Goal: Task Accomplishment & Management: Manage account settings

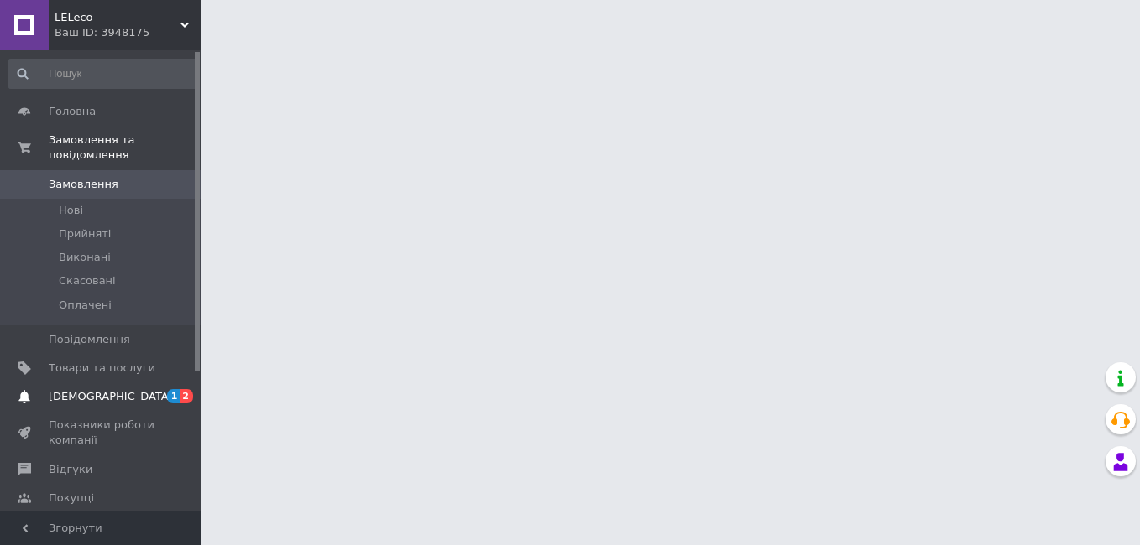
click at [72, 389] on span "[DEMOGRAPHIC_DATA]" at bounding box center [111, 396] width 124 height 15
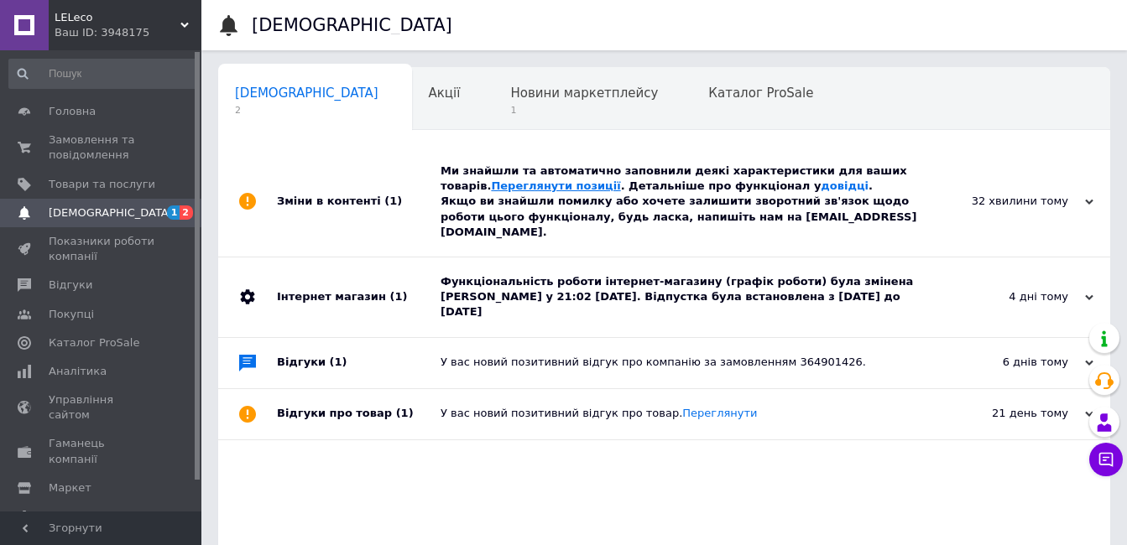
click at [491, 180] on link "Переглянути позиції" at bounding box center [555, 186] width 129 height 13
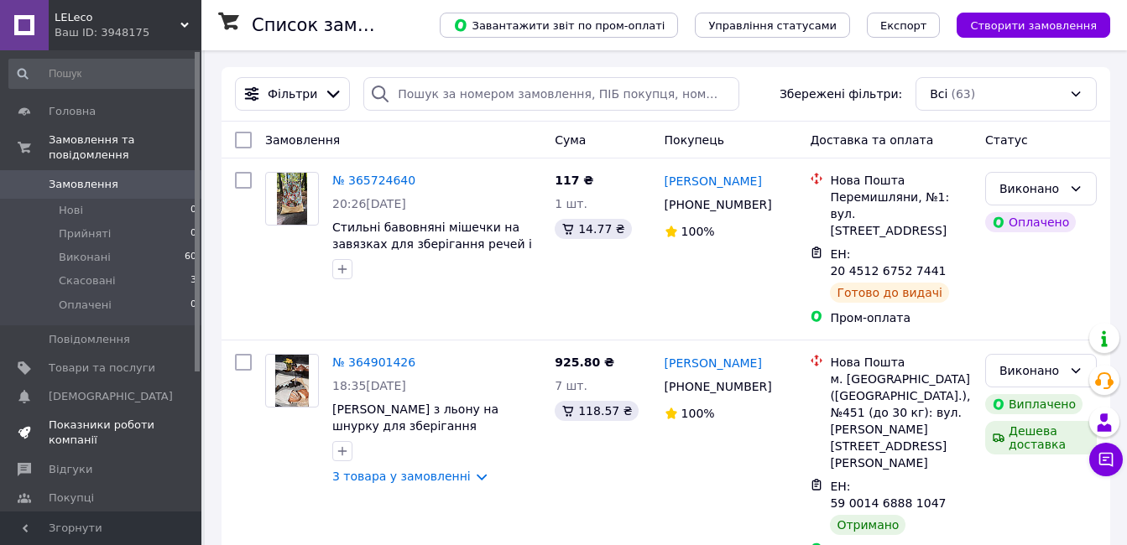
click at [78, 418] on span "Показники роботи компанії" at bounding box center [102, 433] width 107 height 30
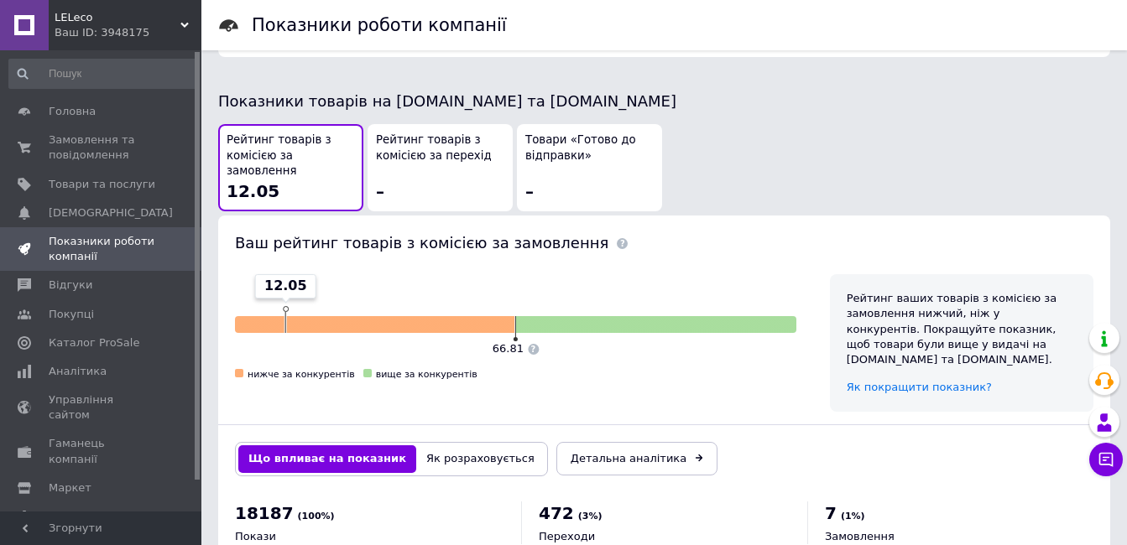
scroll to position [962, 0]
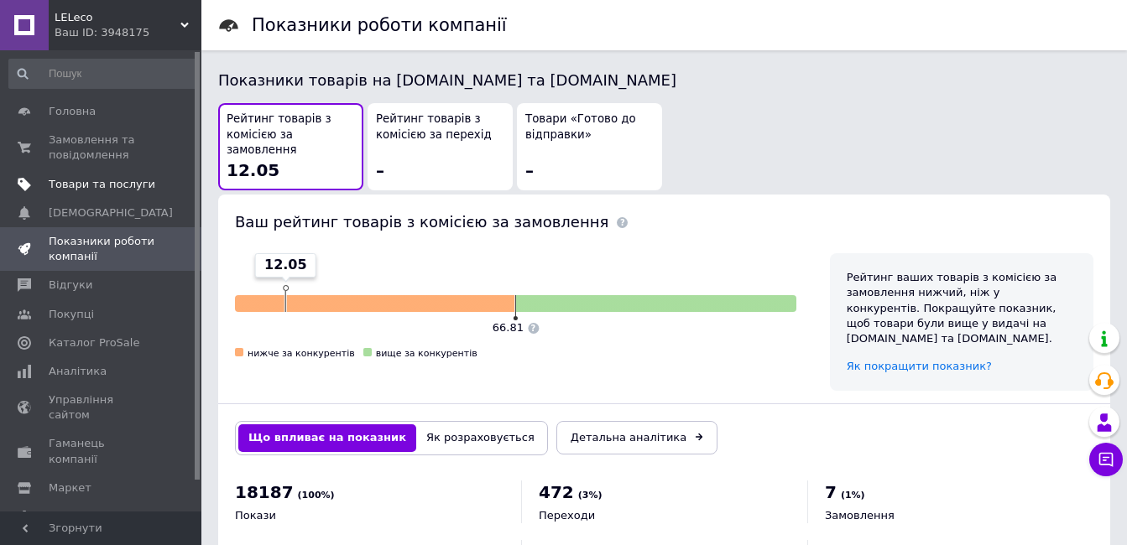
click at [92, 190] on span "Товари та послуги" at bounding box center [102, 184] width 107 height 15
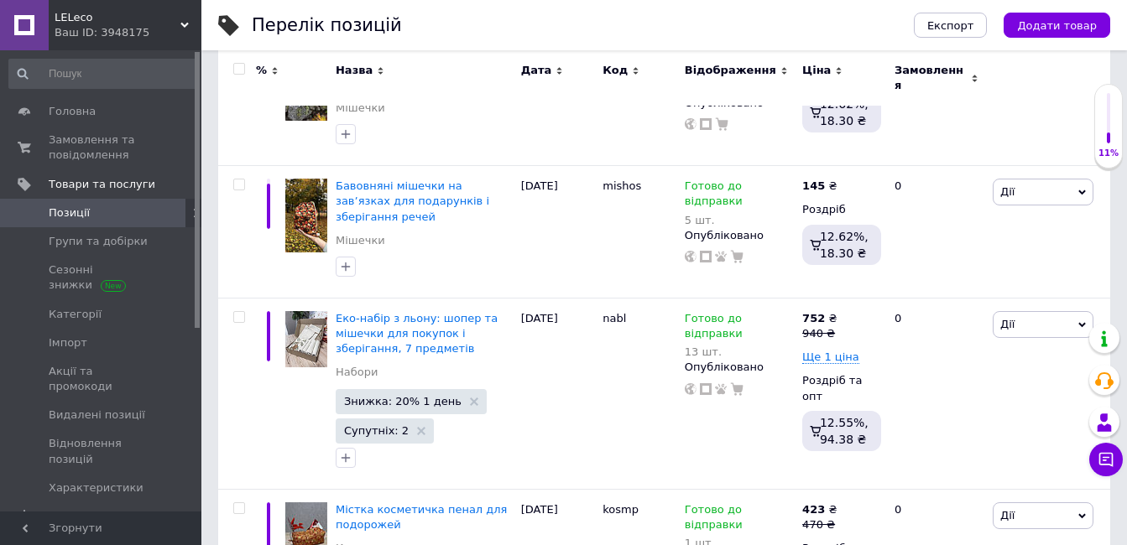
scroll to position [358, 0]
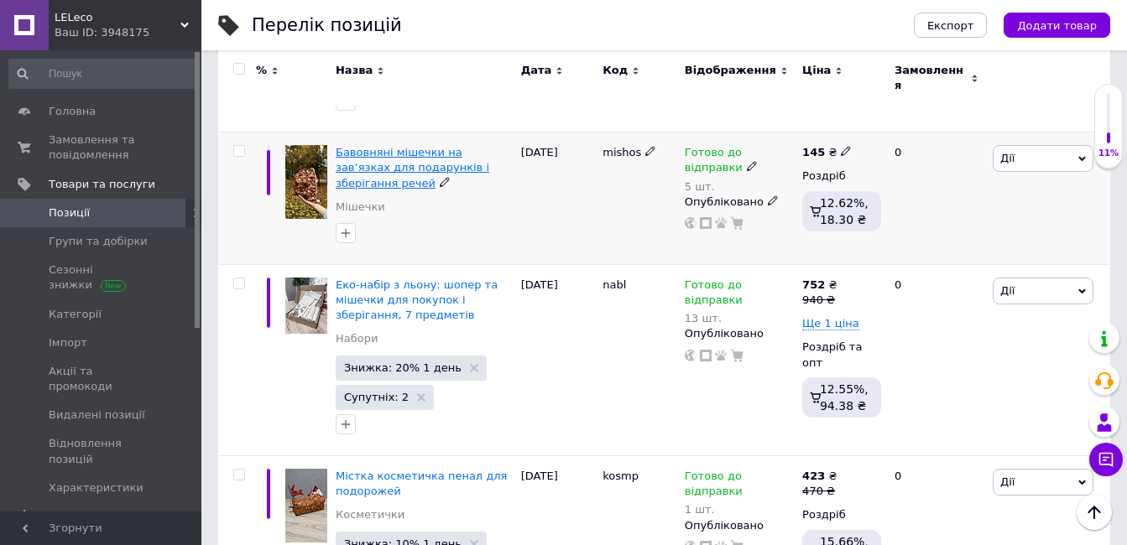
click at [376, 146] on span "Бавовняні мішечки на завʼязках для подарунків і зберігання речей" at bounding box center [413, 167] width 154 height 43
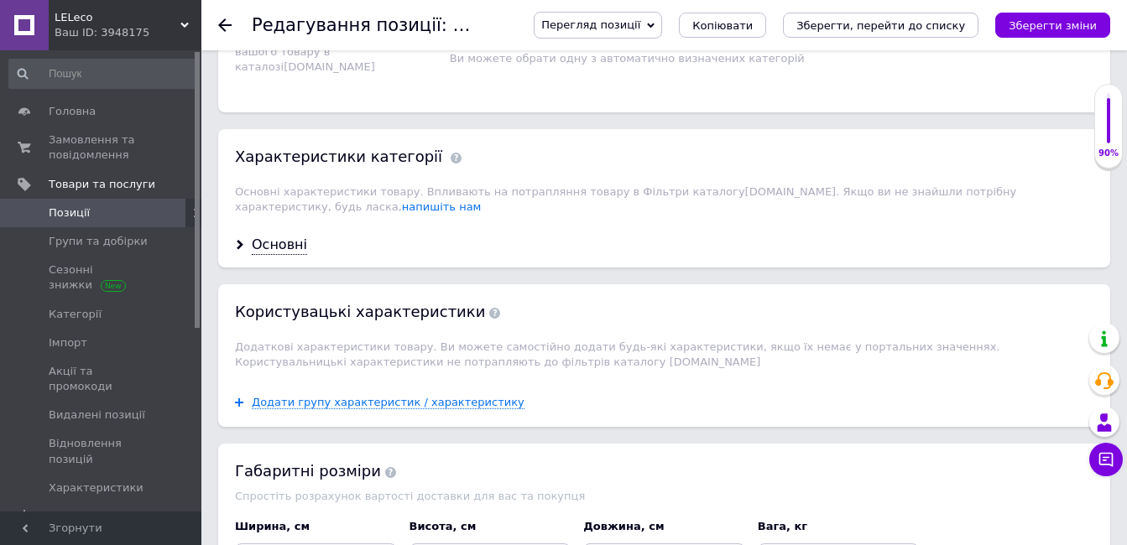
scroll to position [1689, 0]
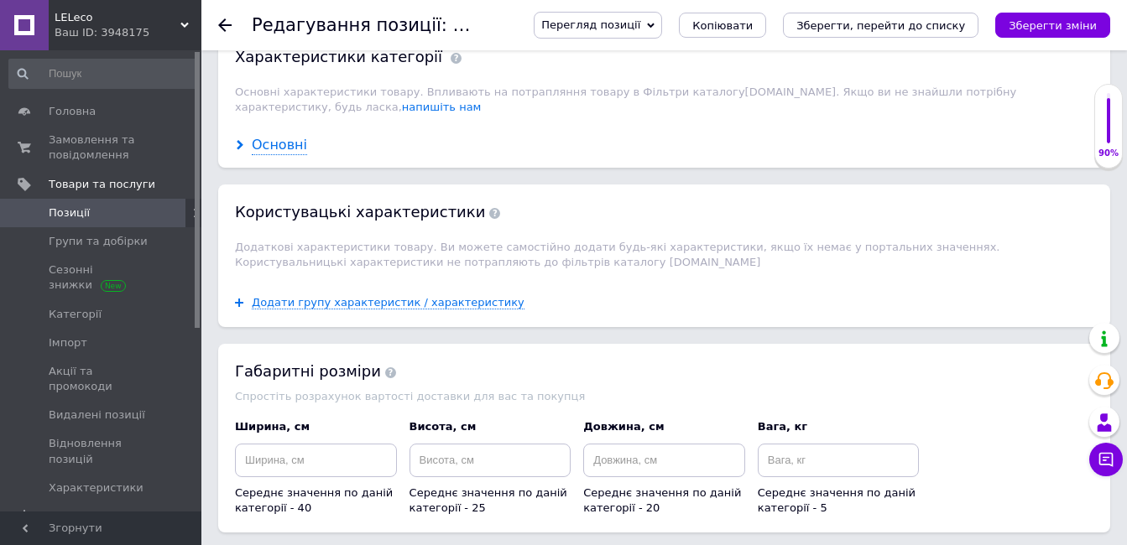
click at [280, 136] on div "Основні" at bounding box center [279, 145] width 55 height 19
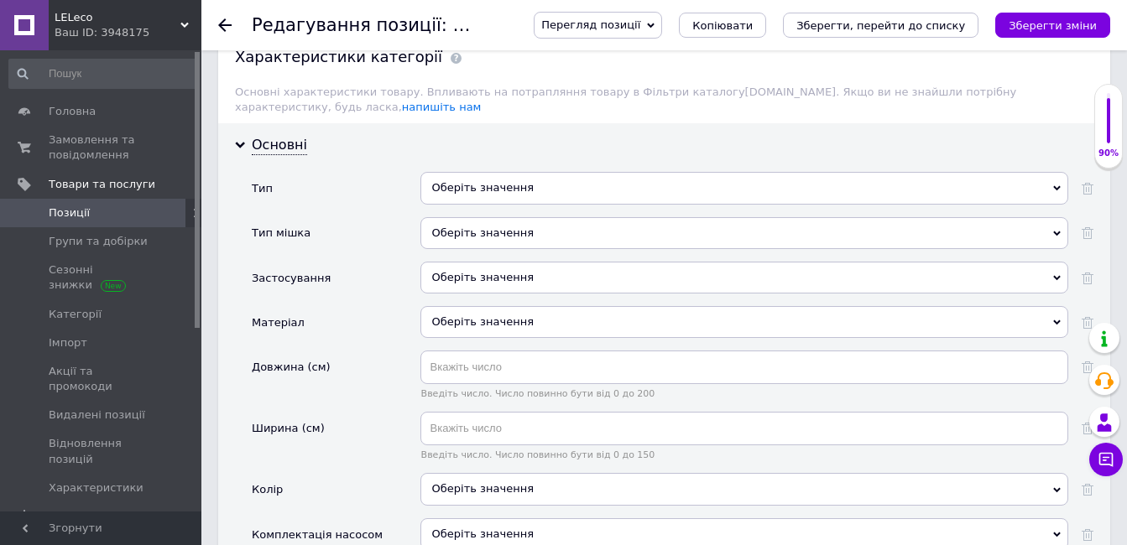
click at [492, 175] on div "Оберіть значення" at bounding box center [744, 188] width 648 height 32
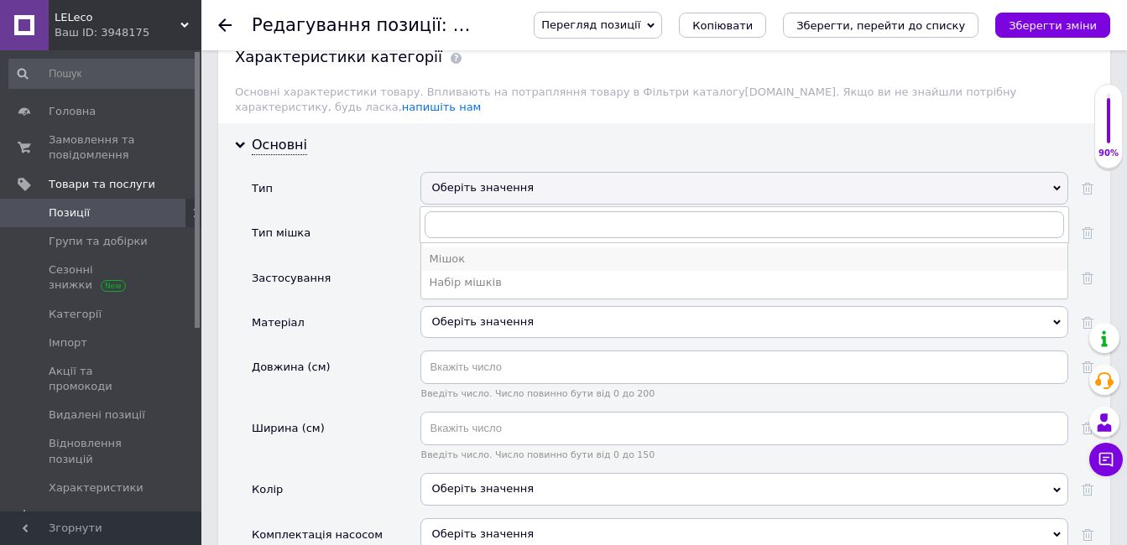
click at [466, 252] on div "Мішок" at bounding box center [744, 259] width 629 height 15
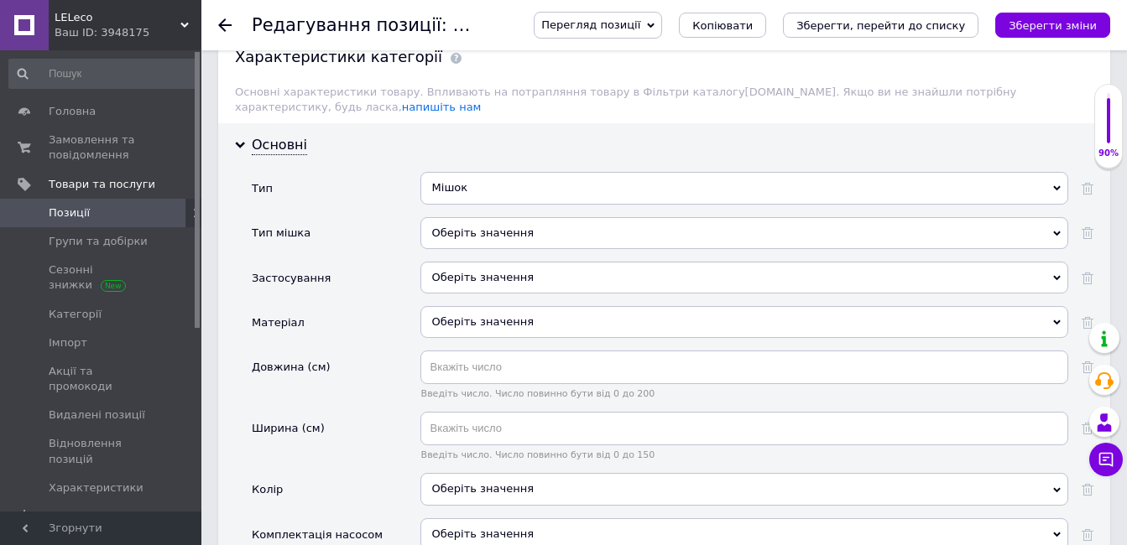
click at [462, 217] on div "Оберіть значення" at bounding box center [744, 233] width 648 height 32
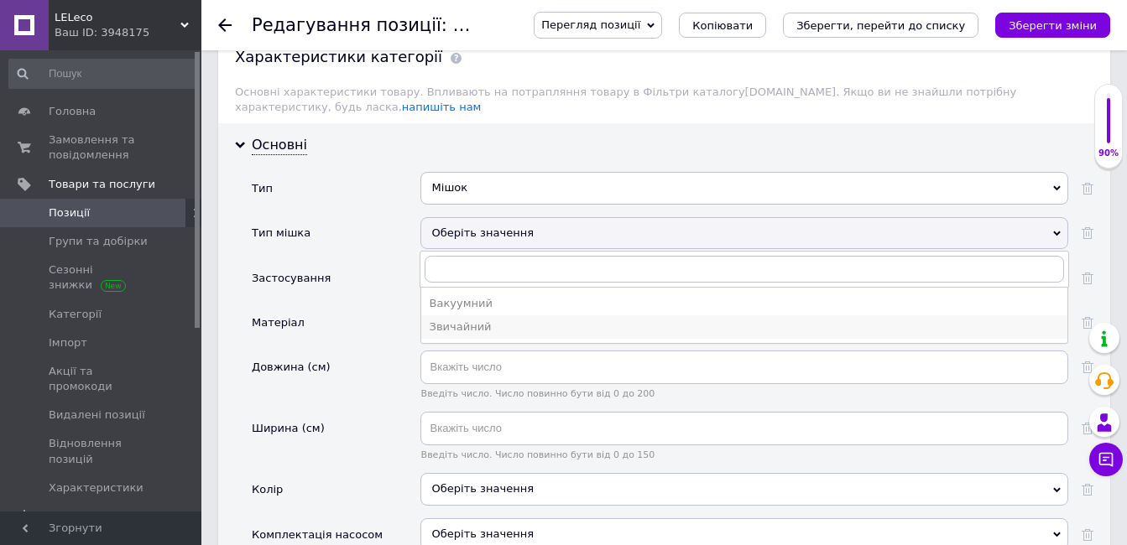
click at [459, 320] on div "Звичайний" at bounding box center [744, 327] width 629 height 15
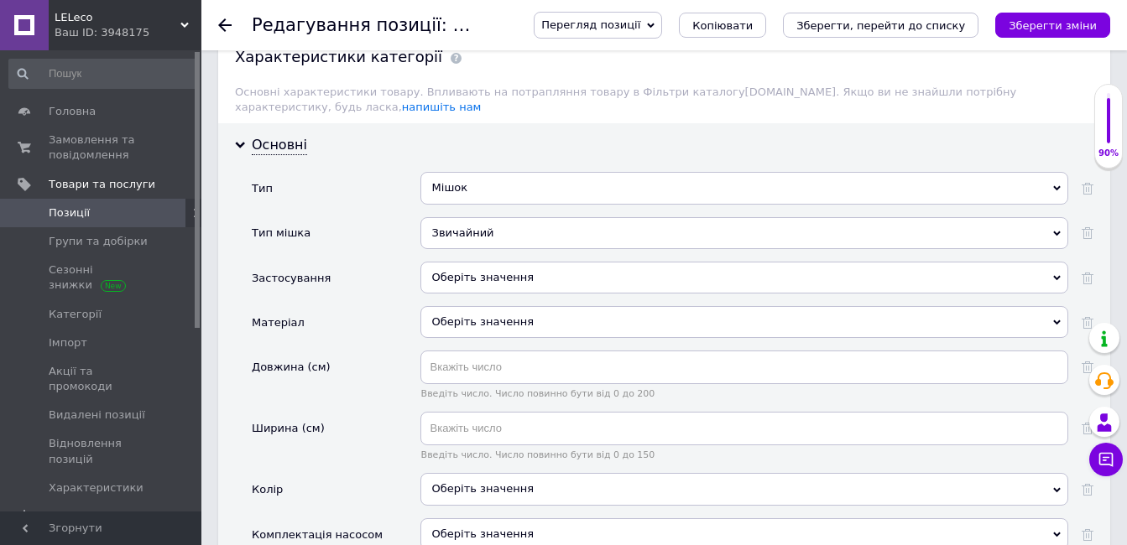
click at [452, 262] on div "Оберіть значення" at bounding box center [744, 278] width 648 height 32
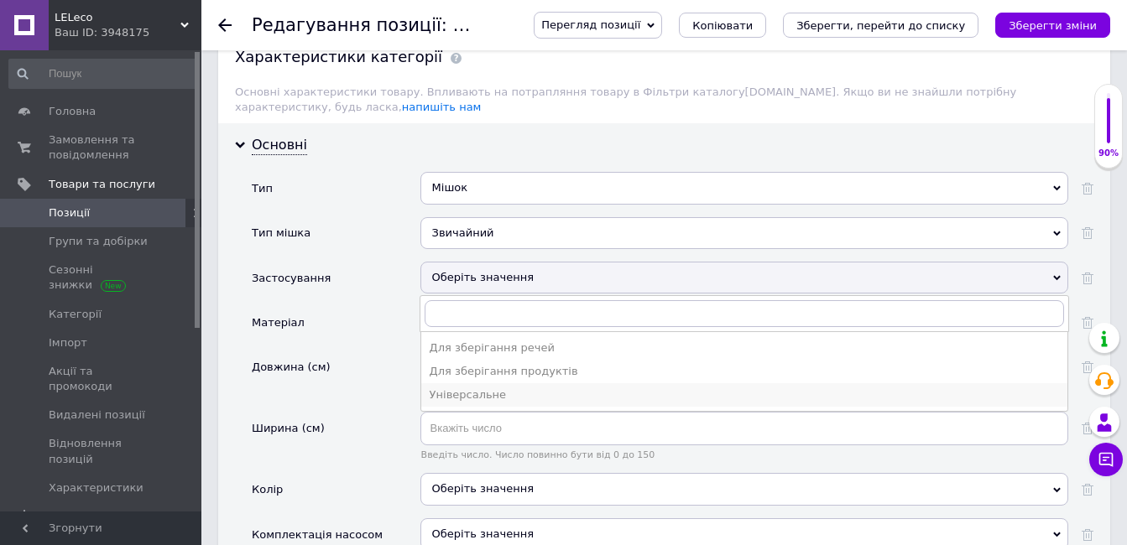
click at [452, 388] on div "Універсальне" at bounding box center [744, 395] width 629 height 15
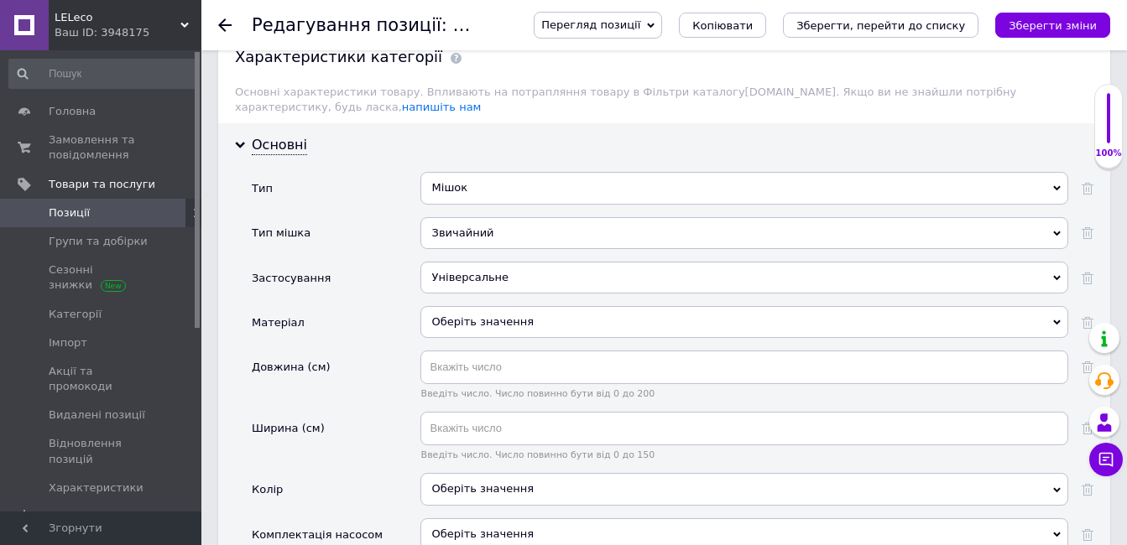
click at [465, 313] on div "Оберіть значення" at bounding box center [744, 322] width 648 height 32
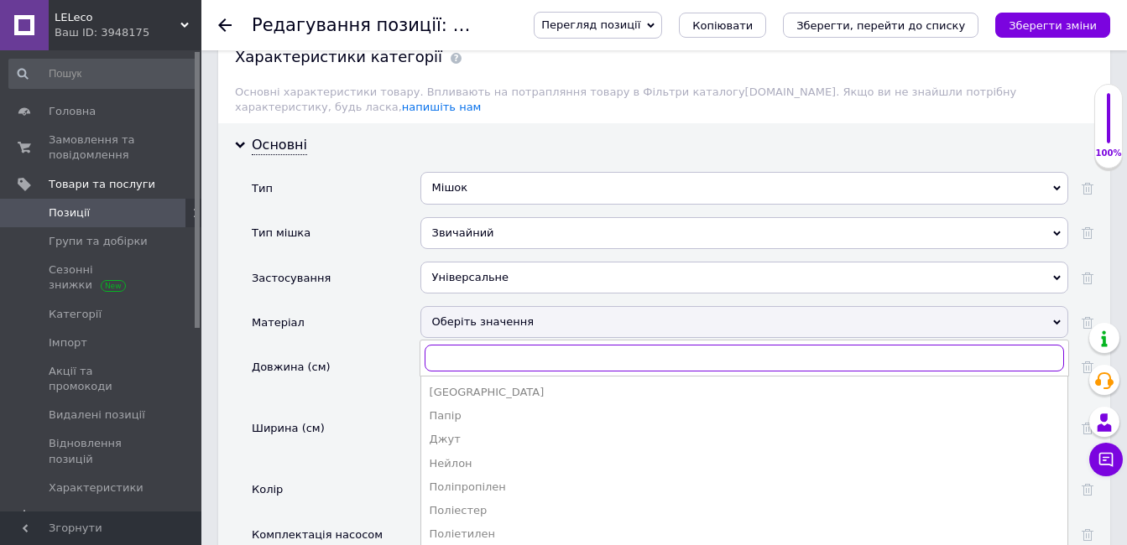
type input "х"
click at [485, 503] on div "Поліестер" at bounding box center [744, 510] width 629 height 15
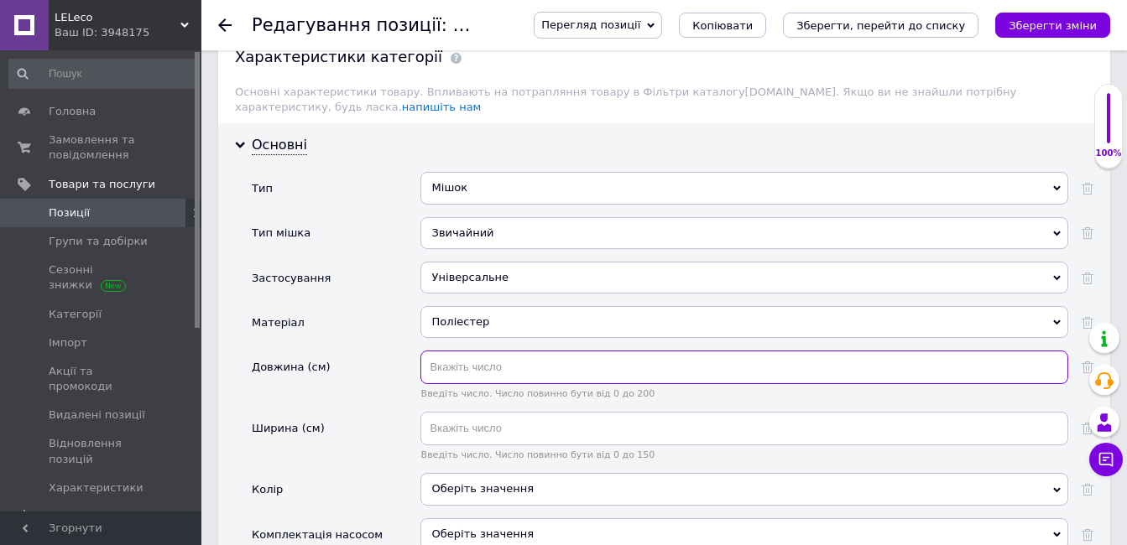
click at [488, 351] on input "text" at bounding box center [744, 368] width 648 height 34
type input "30"
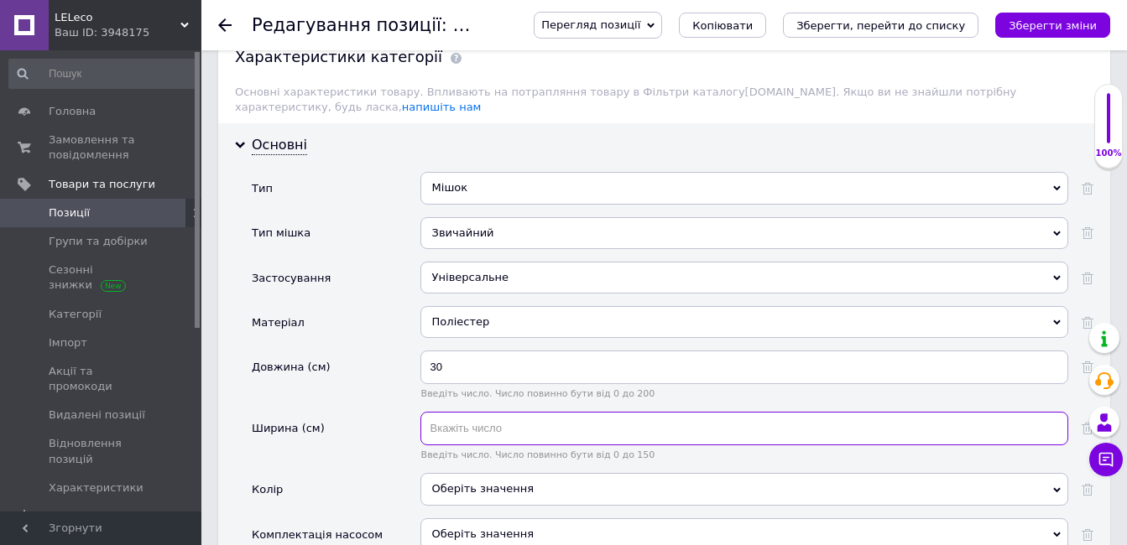
click at [527, 413] on input "text" at bounding box center [744, 429] width 648 height 34
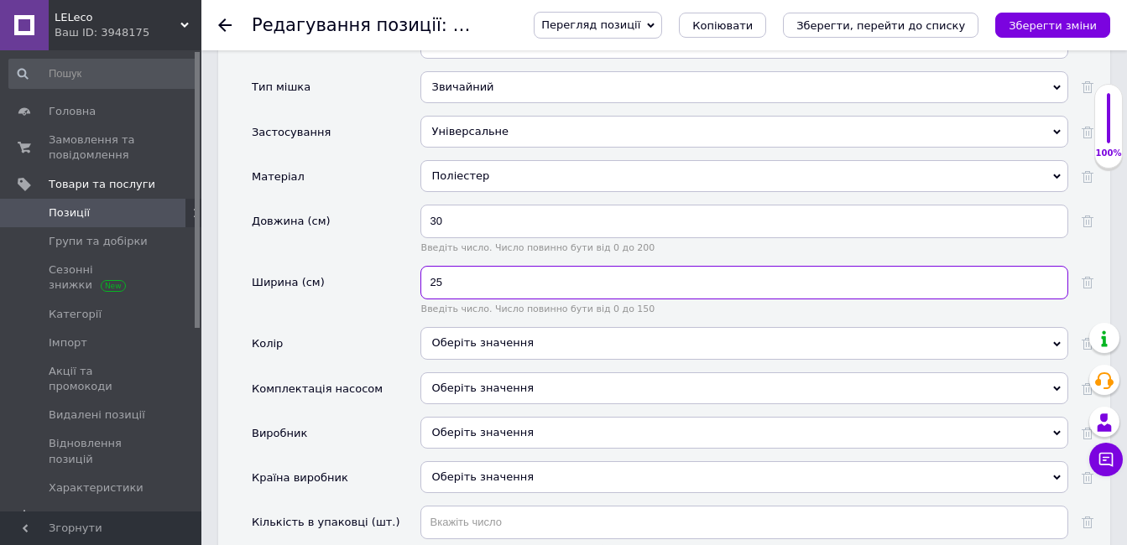
scroll to position [1902, 0]
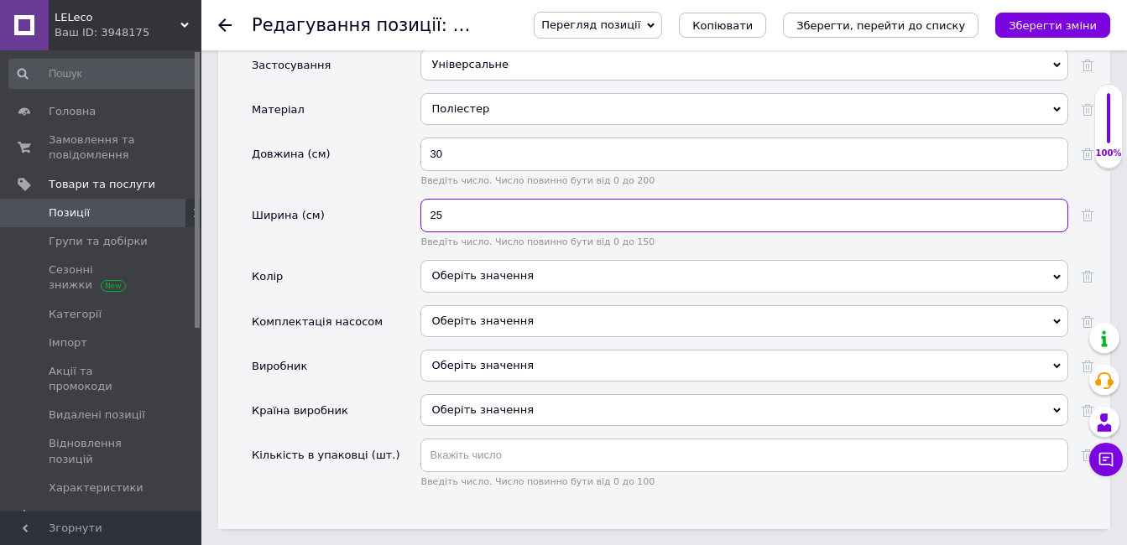
type input "25"
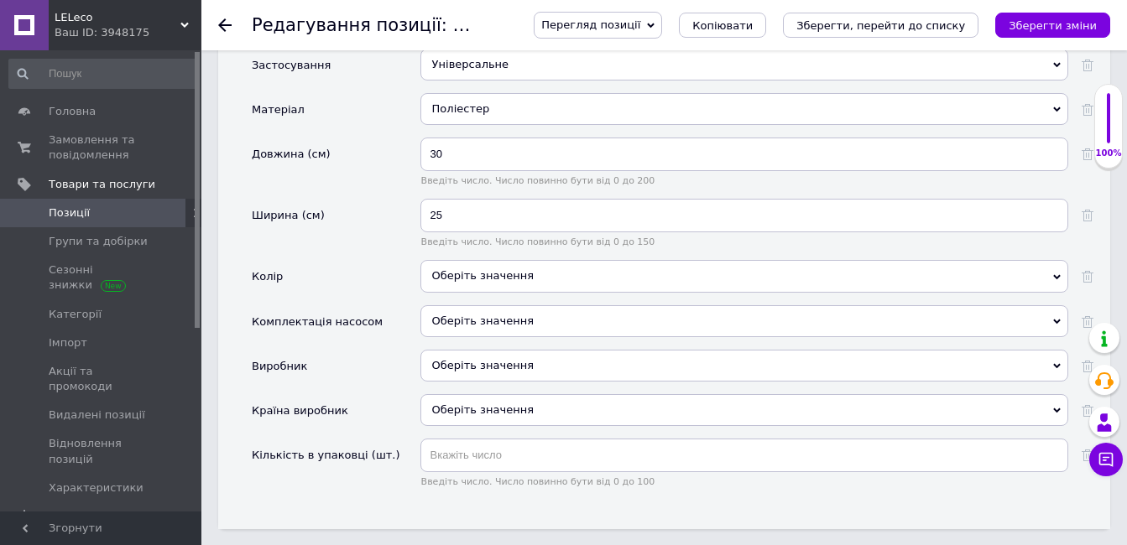
click at [541, 260] on div "Оберіть значення" at bounding box center [744, 276] width 648 height 32
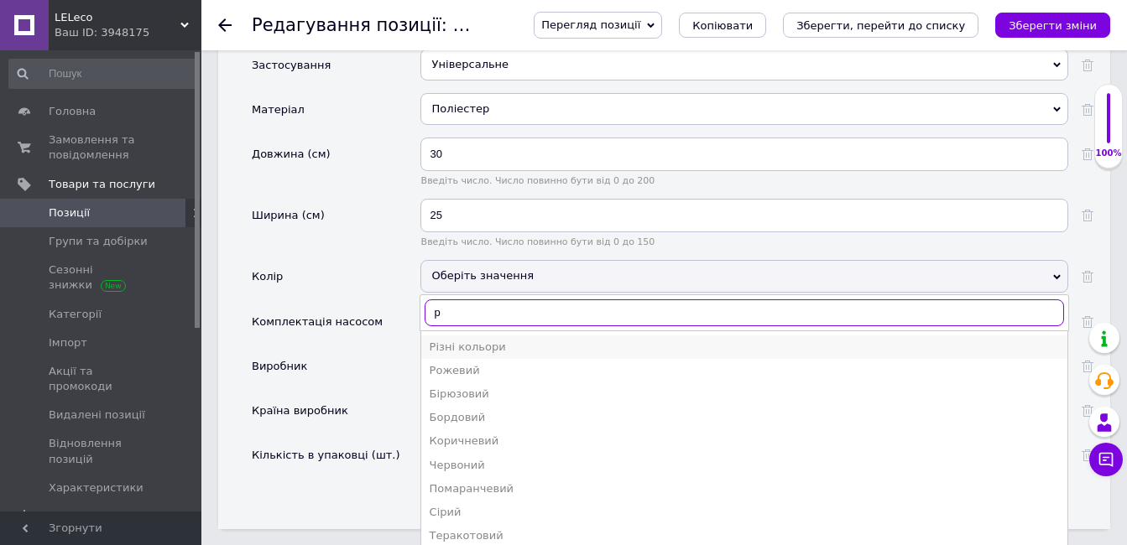
type input "р"
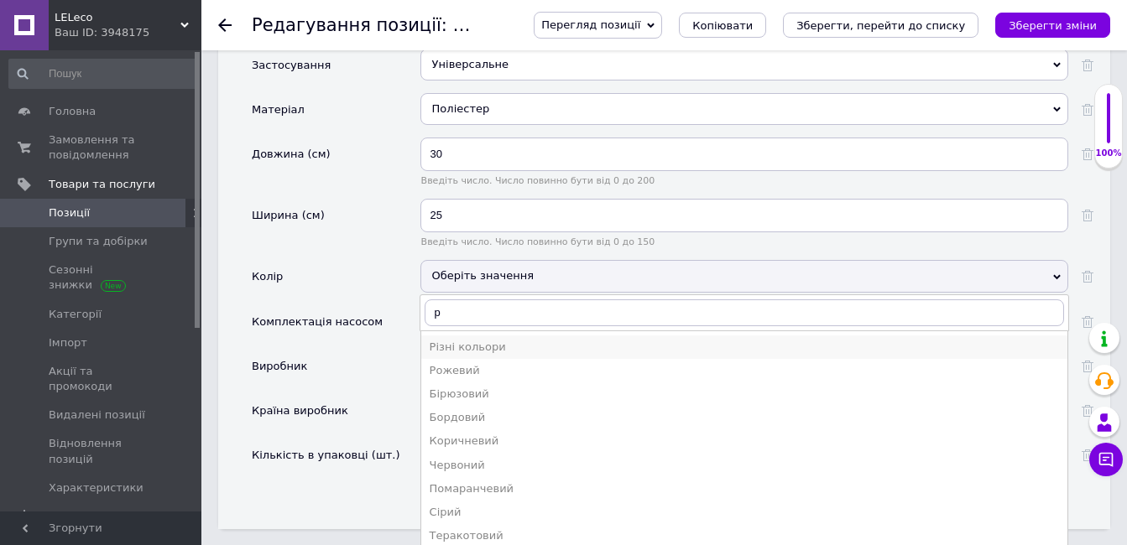
click at [445, 340] on div "Різні кольори" at bounding box center [744, 347] width 629 height 15
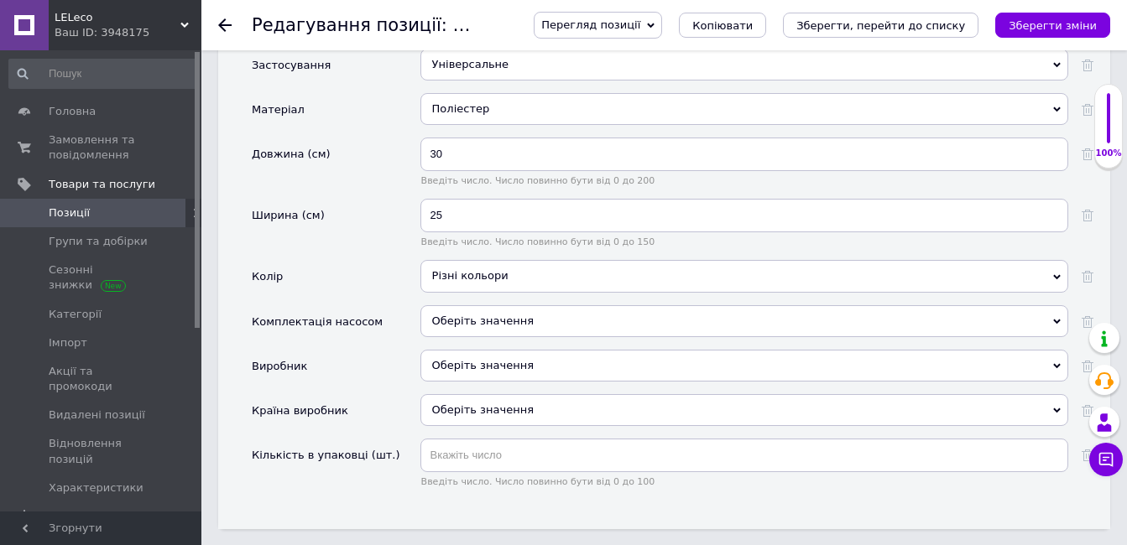
click at [446, 354] on div "Оберіть значення" at bounding box center [744, 366] width 648 height 32
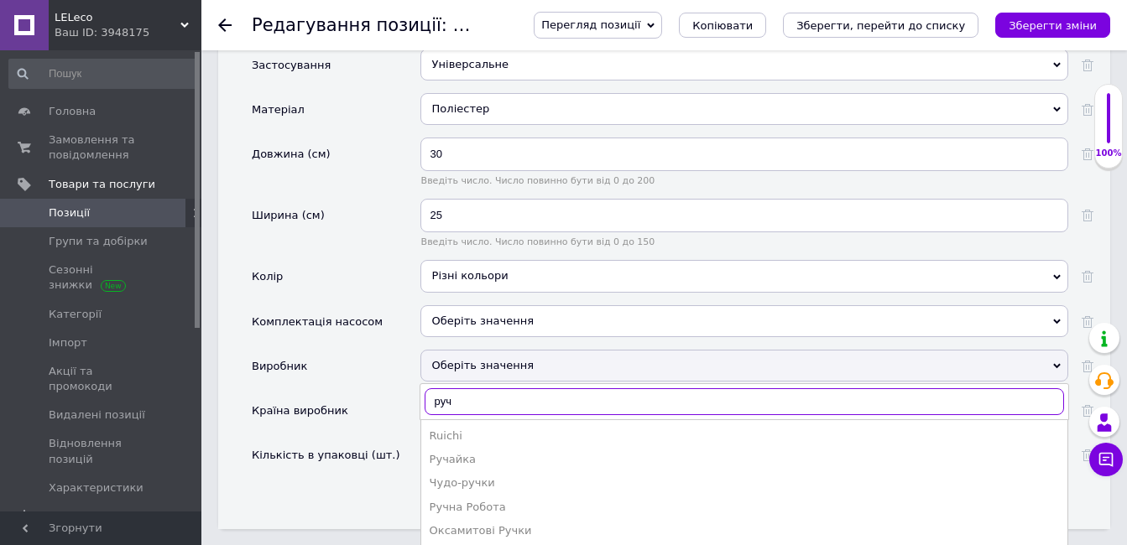
type input "руч"
drag, startPoint x: 446, startPoint y: 354, endPoint x: 466, endPoint y: 487, distance: 134.0
click at [466, 382] on div "Оберіть значення руч Ruichi Ручайка Чудо-ручки Ручна Робота Оксамитові Ручки Ср…" at bounding box center [744, 366] width 648 height 32
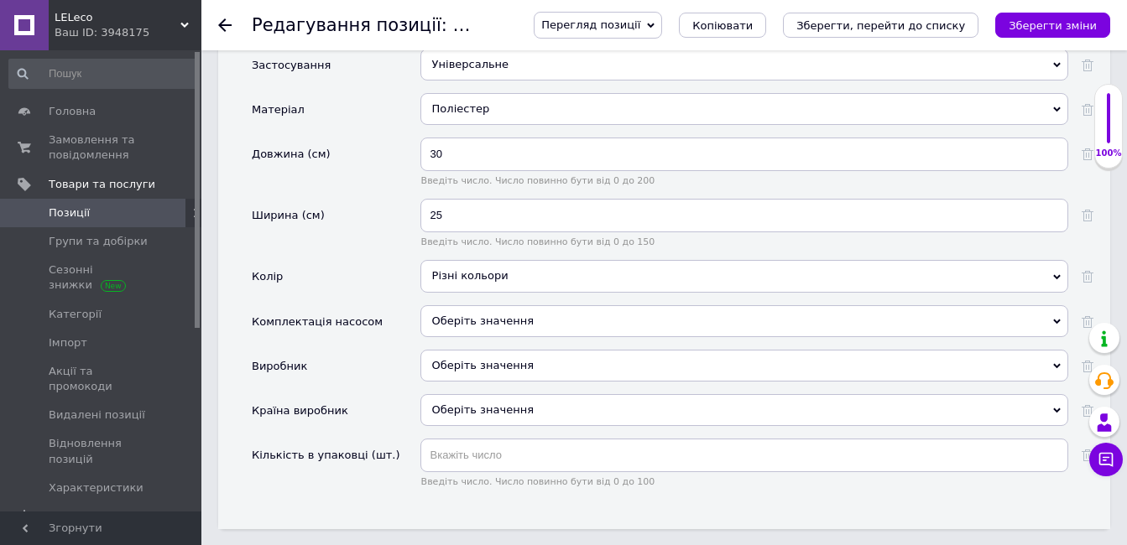
click at [466, 487] on div "Основні Тип Мішок Мішок Набір мішків Тип мішка Звичайний Вакуумний Звичайний За…" at bounding box center [664, 220] width 892 height 620
click at [463, 350] on div "Оберіть значення" at bounding box center [744, 366] width 648 height 32
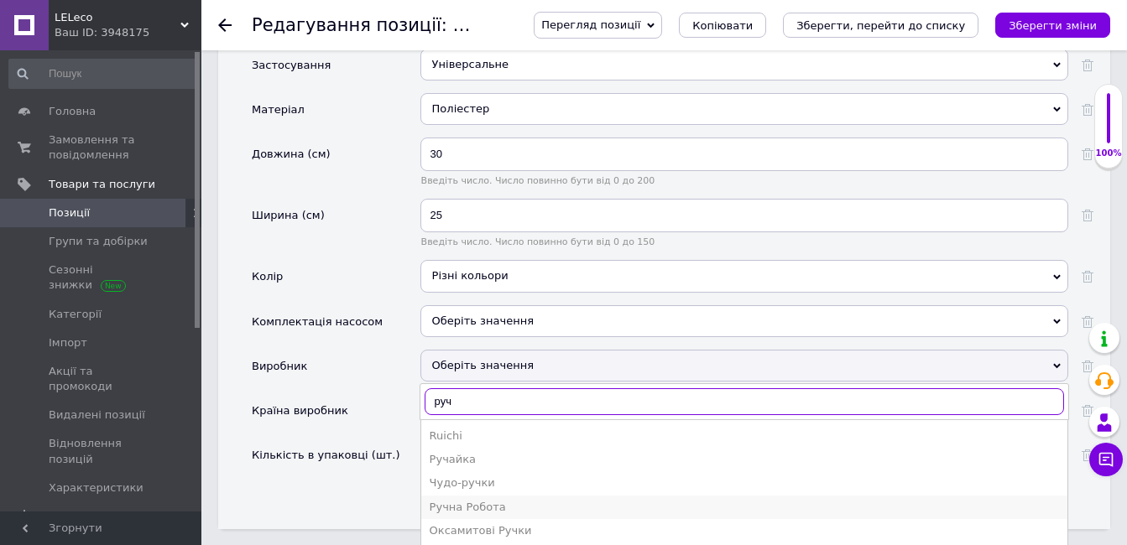
type input "руч"
click at [473, 500] on div "Ручна Робота" at bounding box center [744, 507] width 629 height 15
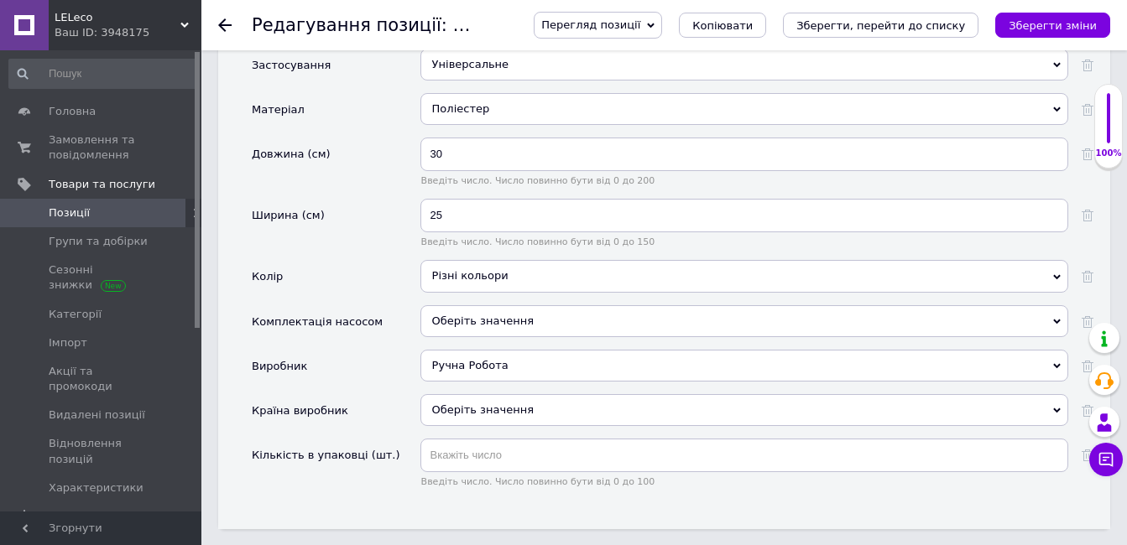
click at [457, 403] on div "Оберіть значення" at bounding box center [744, 410] width 648 height 32
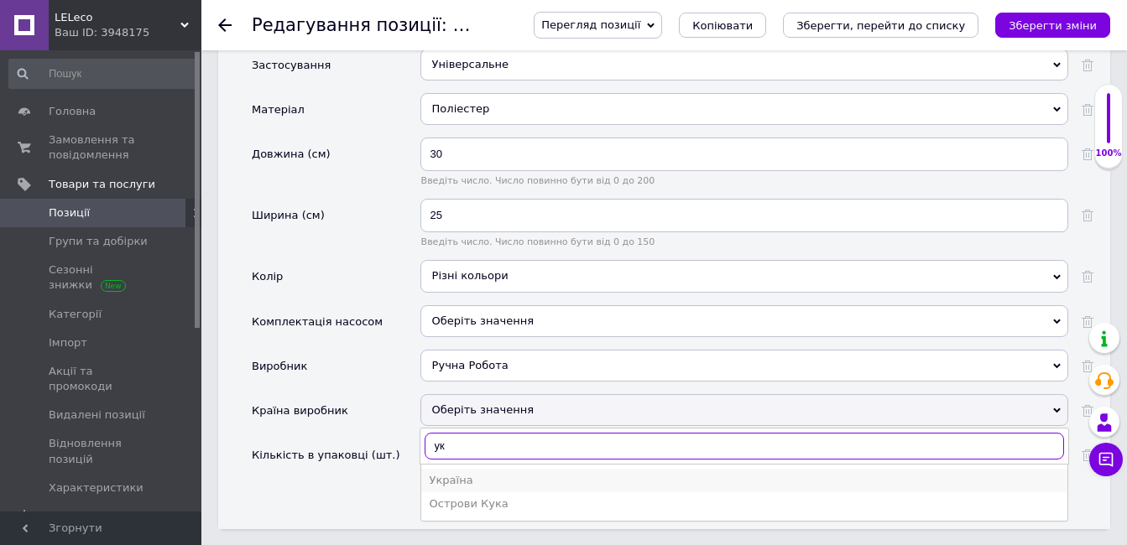
type input "ук"
click at [457, 473] on div "Україна" at bounding box center [744, 480] width 629 height 15
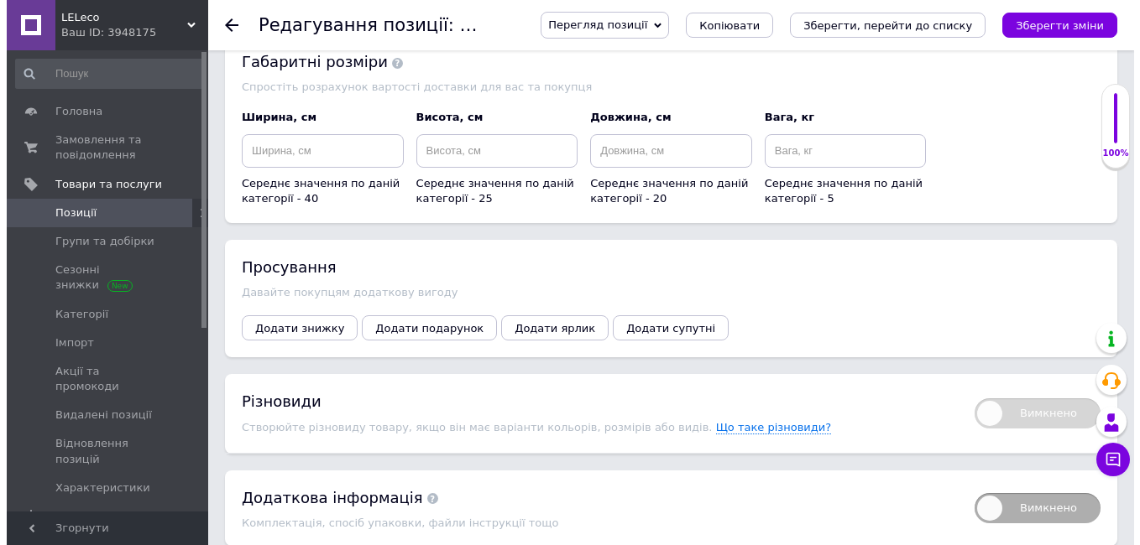
scroll to position [2631, 0]
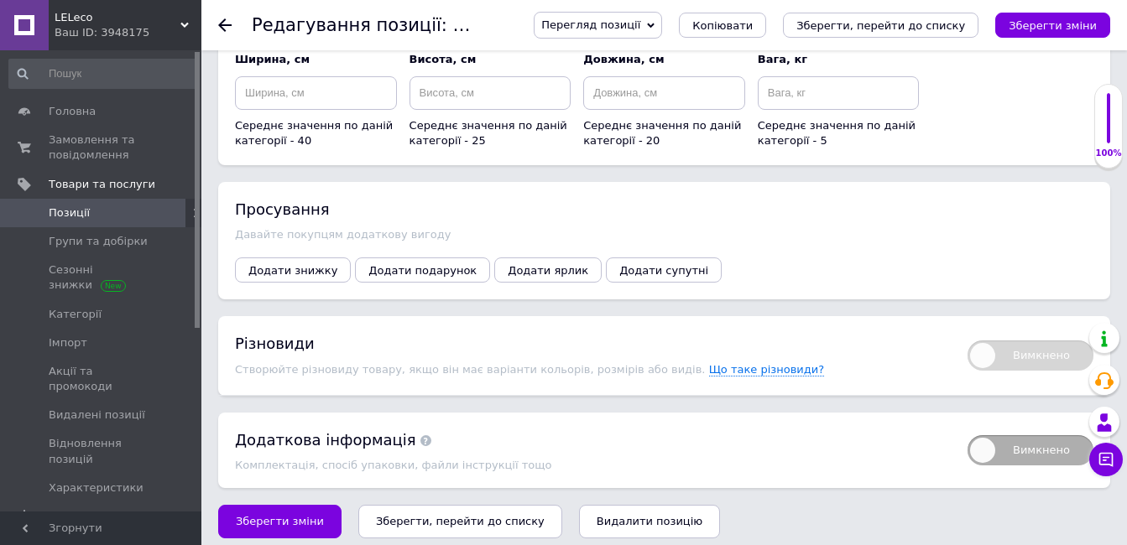
click at [633, 276] on div "Просування Давайте покупцям додаткову вигоду Додати знижку Додати подарунок Дод…" at bounding box center [664, 240] width 892 height 117
click at [633, 264] on span "Додати супутні" at bounding box center [663, 270] width 89 height 13
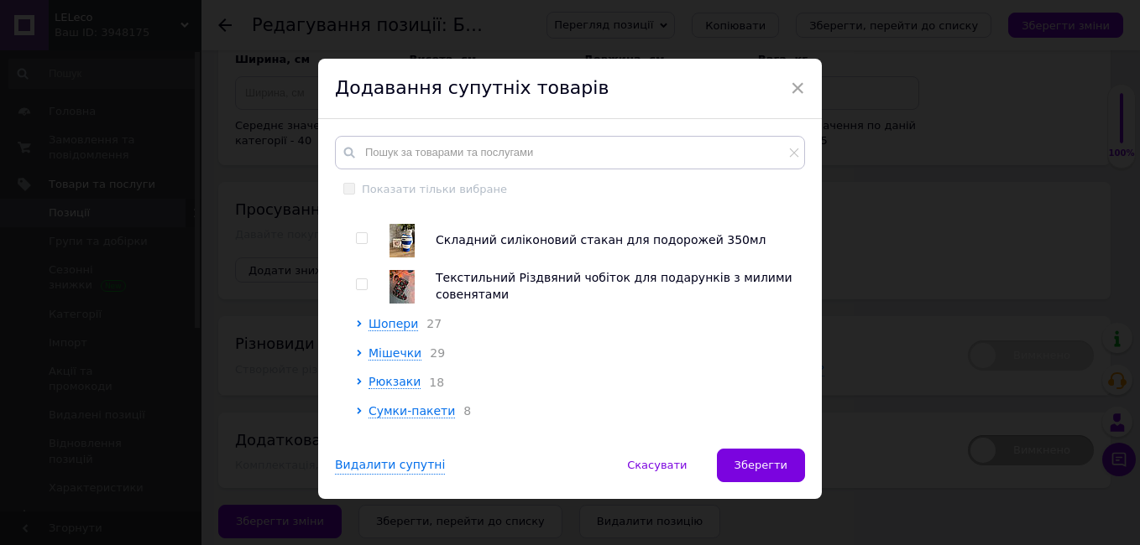
scroll to position [66, 0]
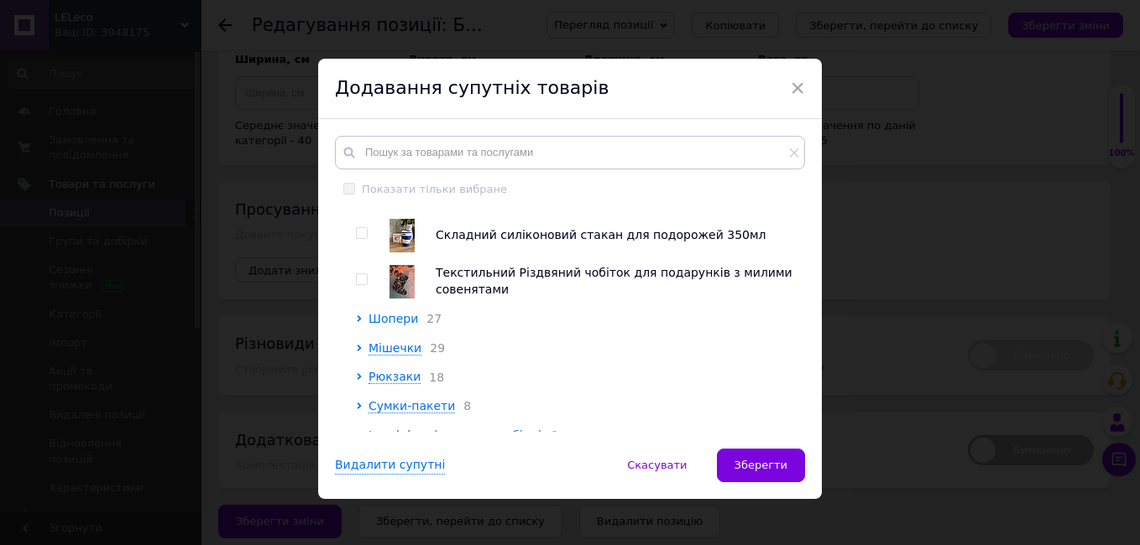
click at [356, 318] on icon at bounding box center [359, 319] width 7 height 7
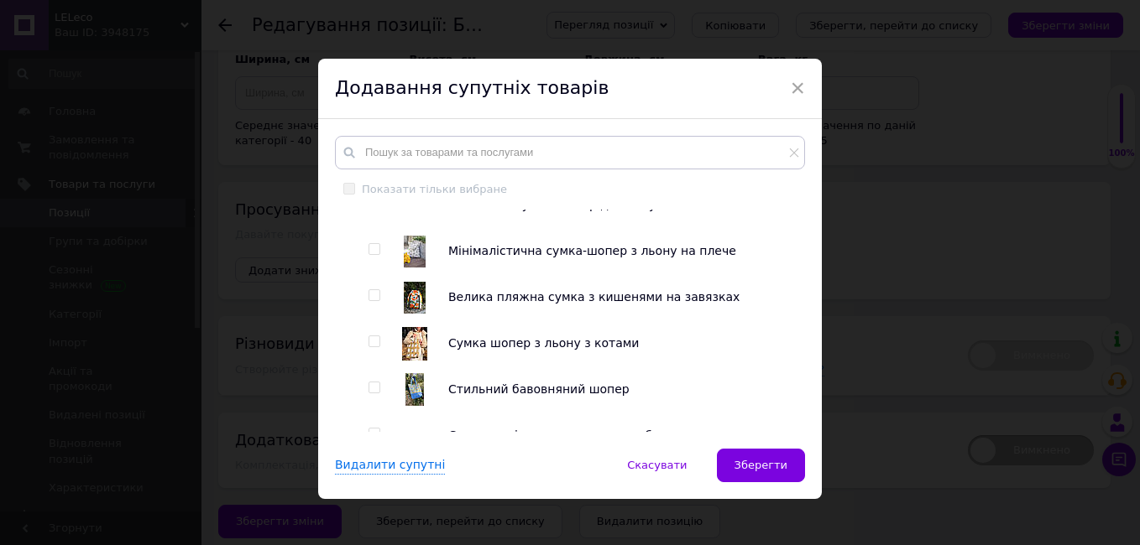
scroll to position [541, 0]
click at [373, 340] on input "checkbox" at bounding box center [373, 341] width 11 height 11
checkbox input "true"
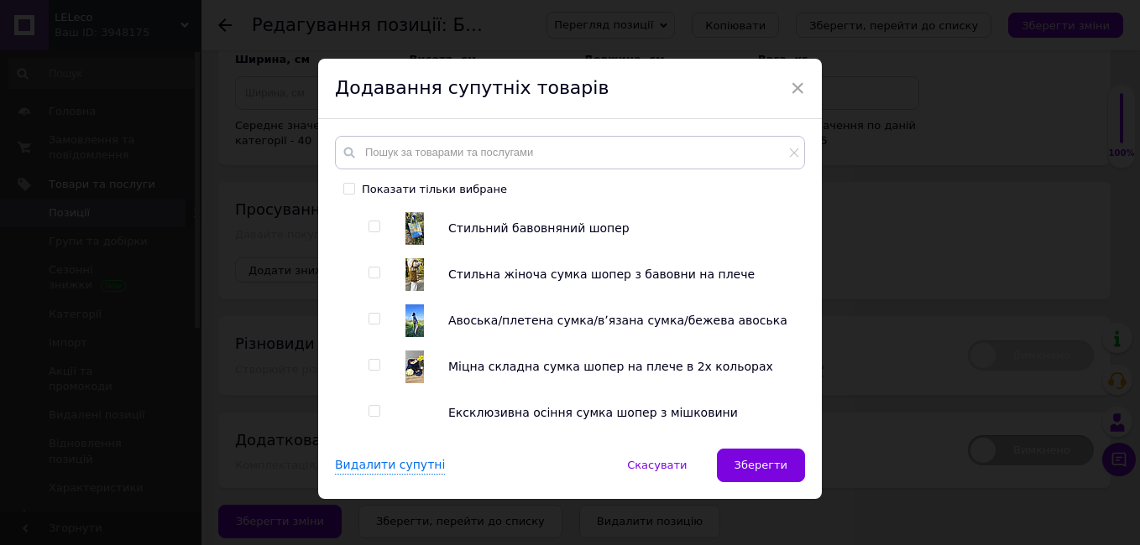
scroll to position [671, 0]
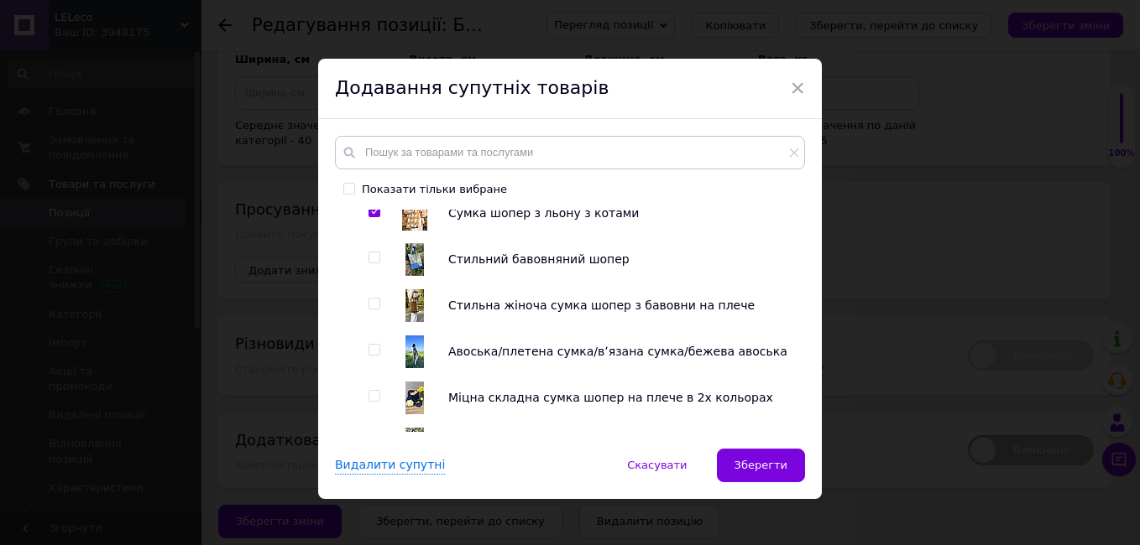
click at [372, 305] on input "checkbox" at bounding box center [373, 304] width 11 height 11
checkbox input "true"
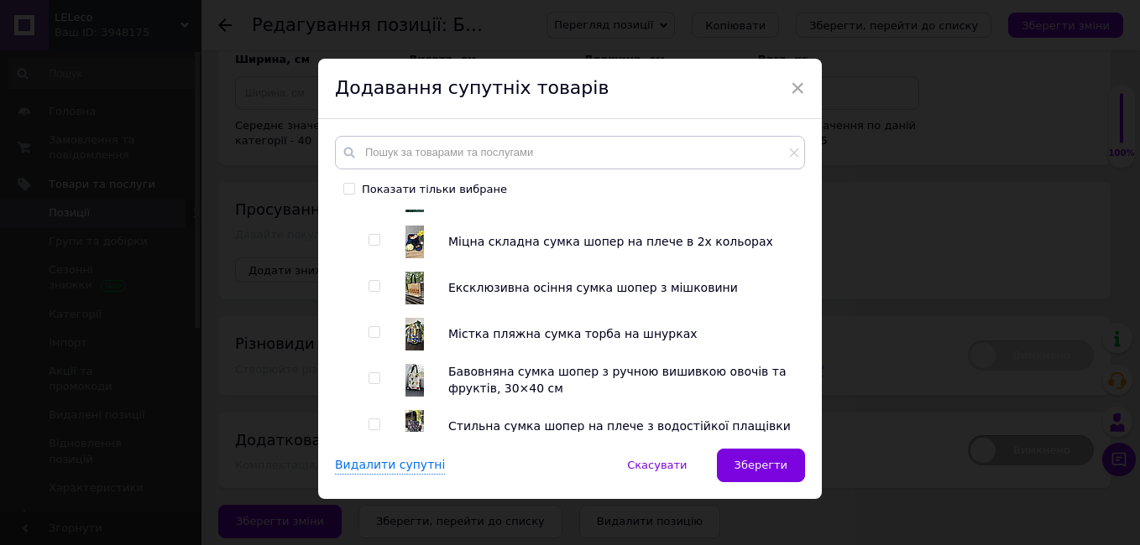
scroll to position [839, 0]
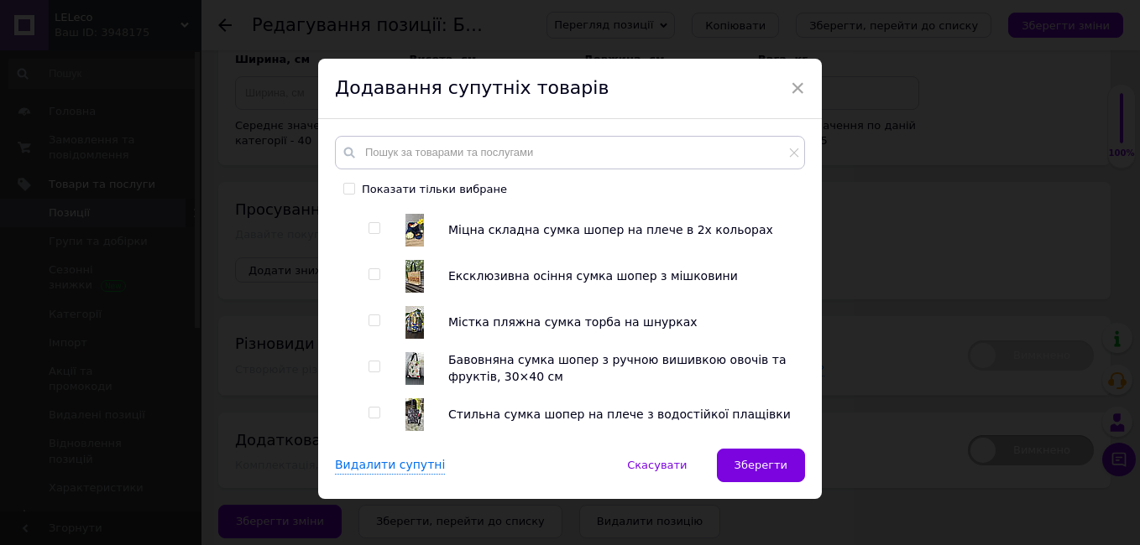
click at [372, 279] on input "checkbox" at bounding box center [373, 274] width 11 height 11
checkbox input "true"
click at [800, 467] on button "Зберегти" at bounding box center [761, 466] width 88 height 34
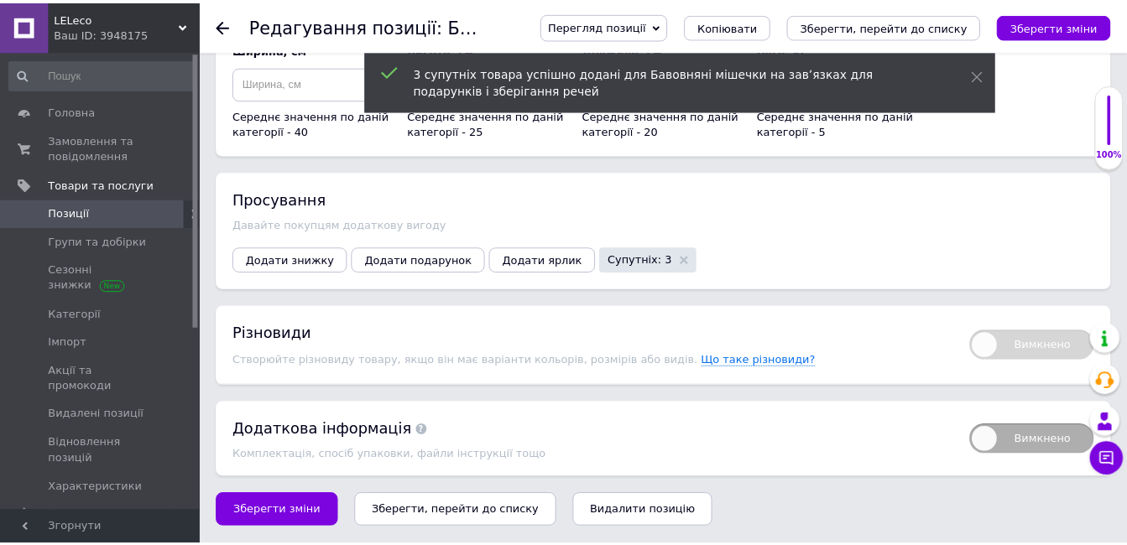
scroll to position [2606, 0]
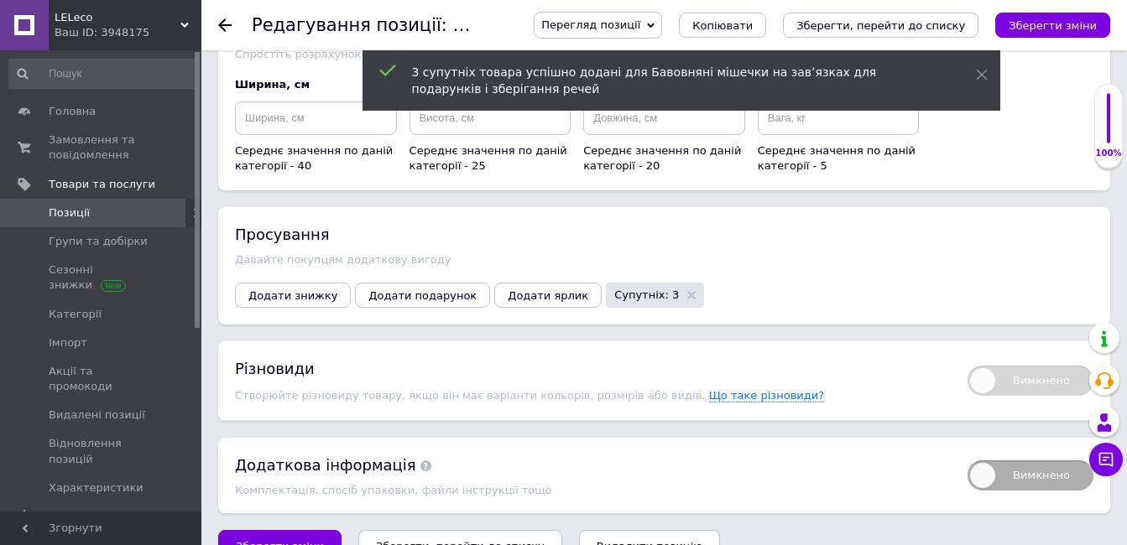
click at [430, 540] on icon "Зберегти, перейти до списку" at bounding box center [460, 546] width 169 height 13
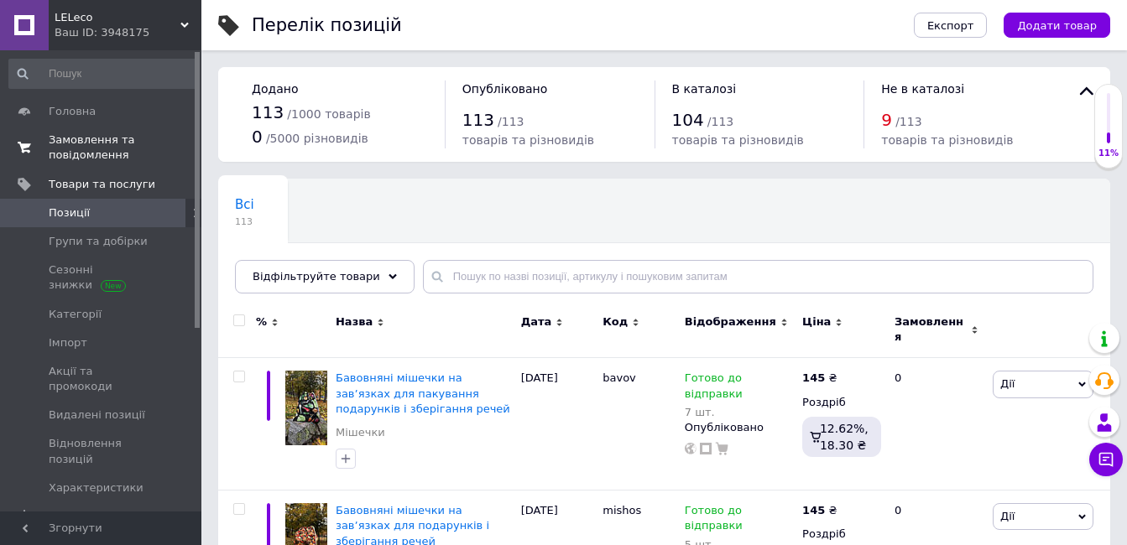
click at [89, 156] on span "Замовлення та повідомлення" at bounding box center [102, 148] width 107 height 30
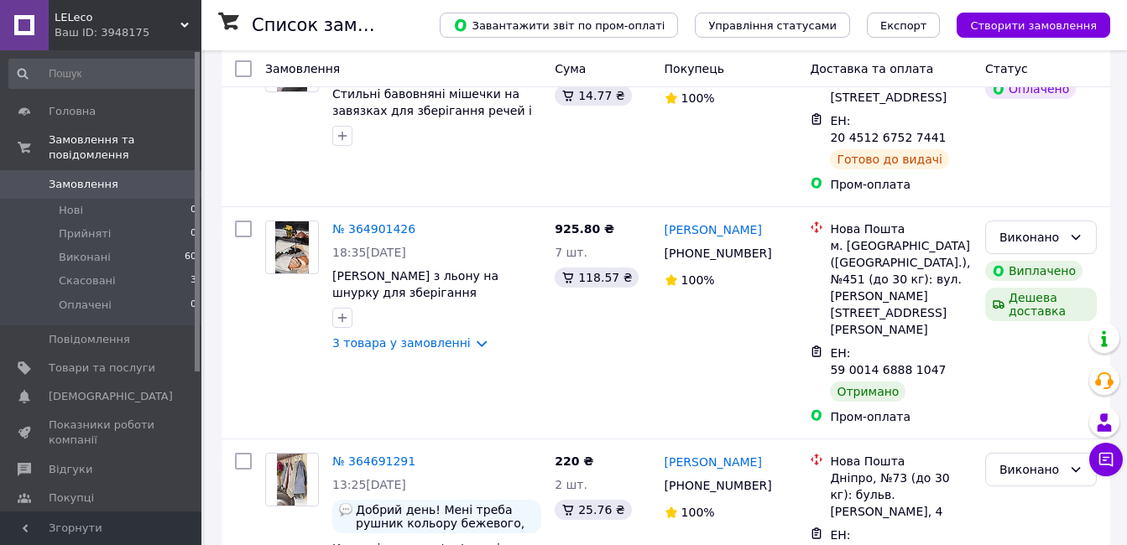
scroll to position [134, 0]
click at [81, 462] on span "Відгуки" at bounding box center [71, 469] width 44 height 15
